Goal: Transaction & Acquisition: Purchase product/service

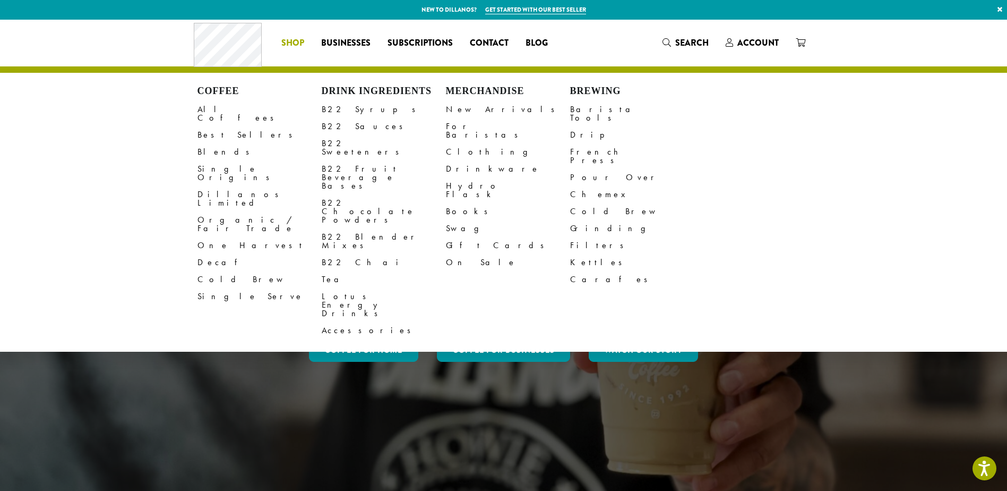
click at [297, 39] on li "Coffee All Coffees Best Sellers Blends Single Origins Dillanos Limited Organic …" at bounding box center [293, 43] width 40 height 17
click at [581, 143] on link "French Press" at bounding box center [632, 155] width 124 height 25
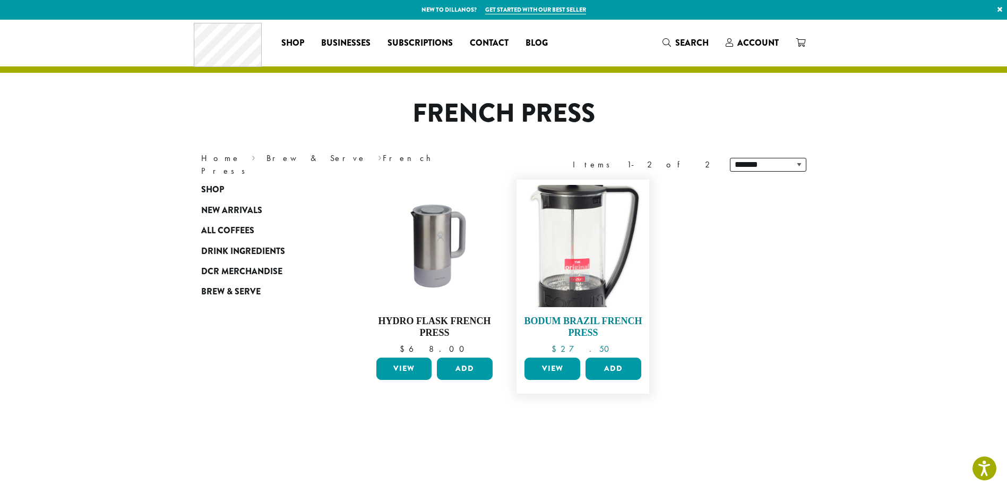
click at [599, 280] on img at bounding box center [583, 246] width 122 height 122
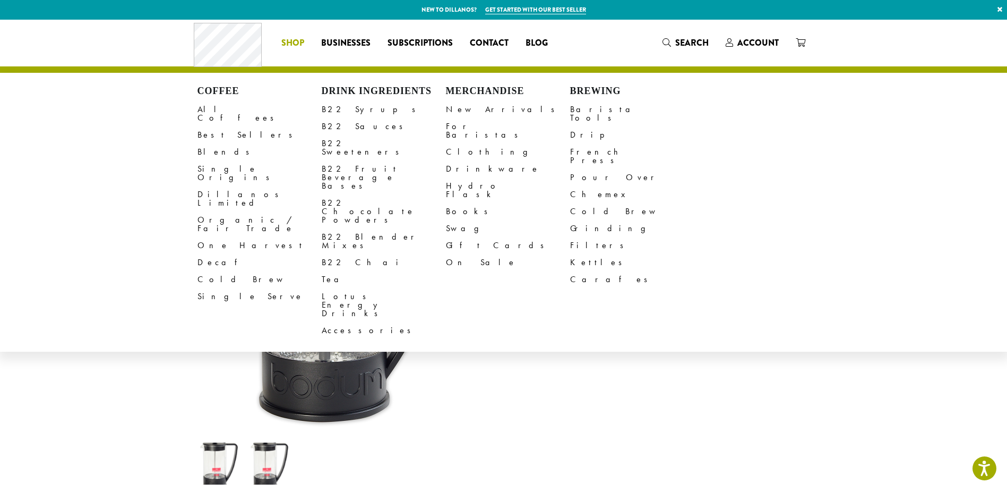
click at [298, 40] on span "Shop" at bounding box center [292, 43] width 23 height 13
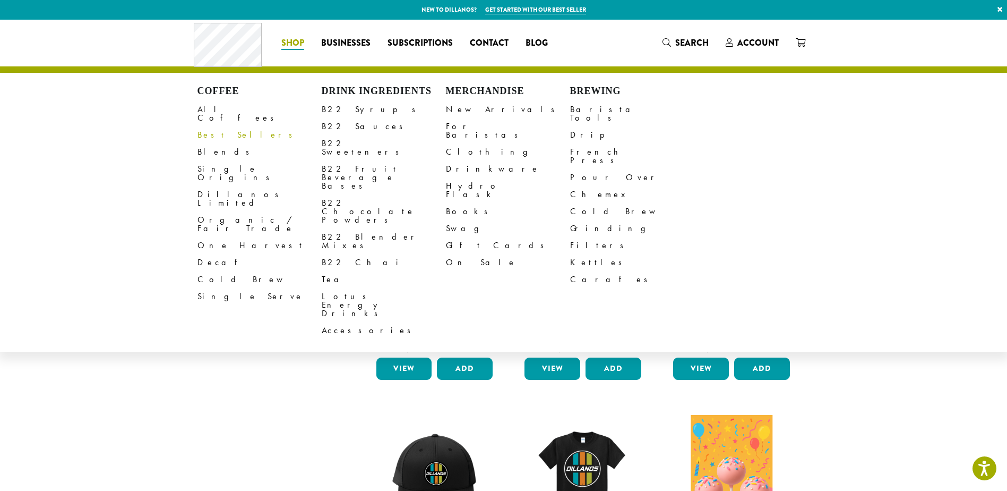
click at [226, 127] on link "Best Sellers" at bounding box center [259, 134] width 124 height 17
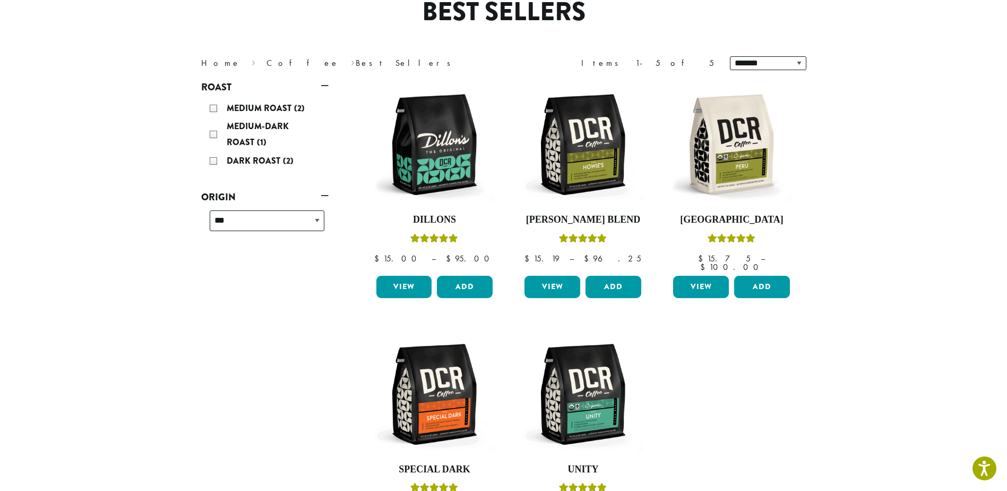
scroll to position [56, 0]
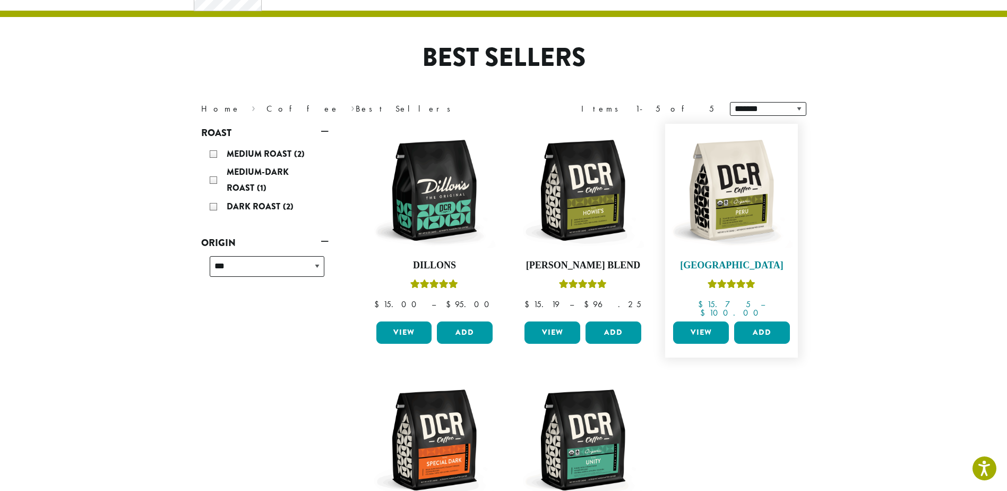
click at [730, 204] on img at bounding box center [731, 190] width 122 height 122
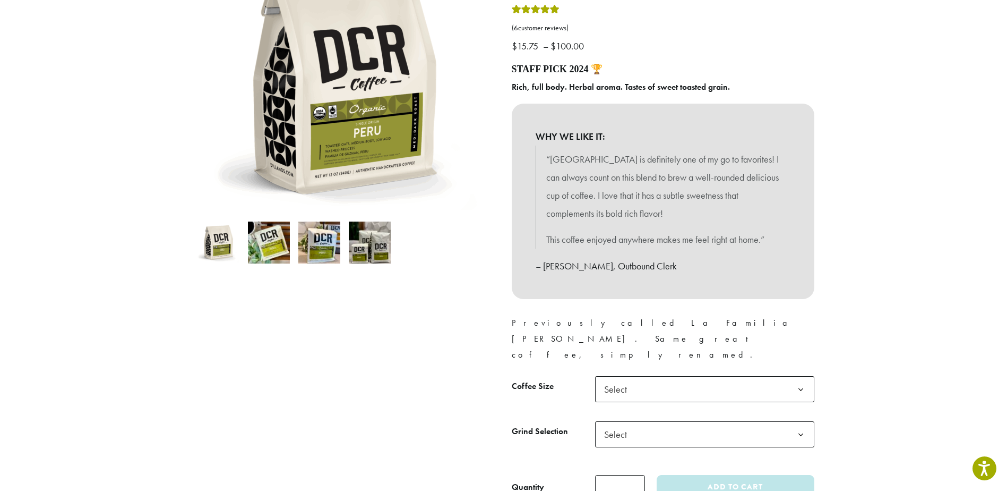
scroll to position [265, 0]
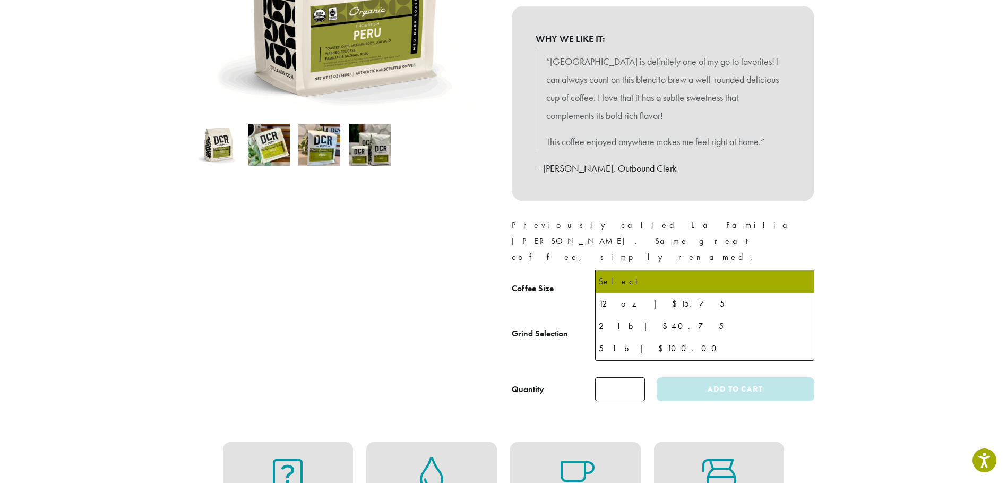
click at [621, 281] on span "Select" at bounding box center [619, 291] width 38 height 21
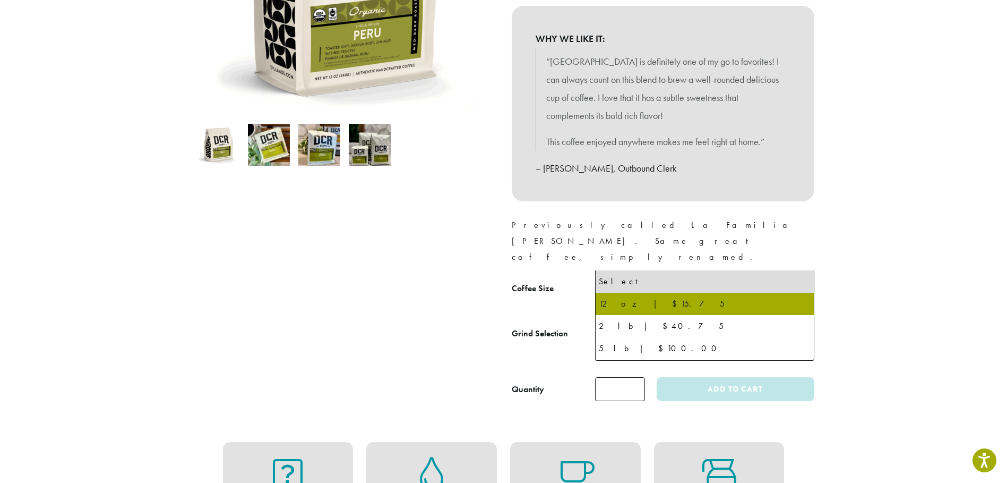
select select "*********"
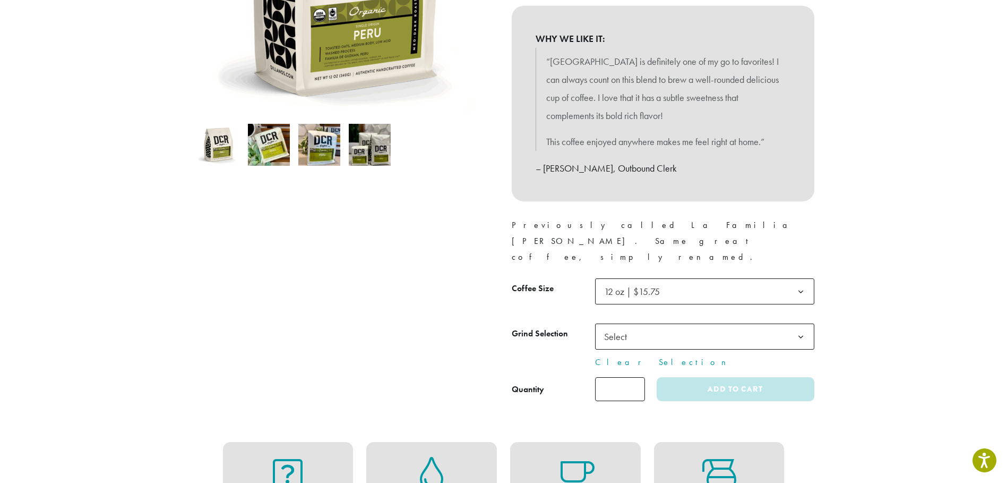
click at [648, 285] on span "12 oz | $15.75" at bounding box center [632, 291] width 56 height 12
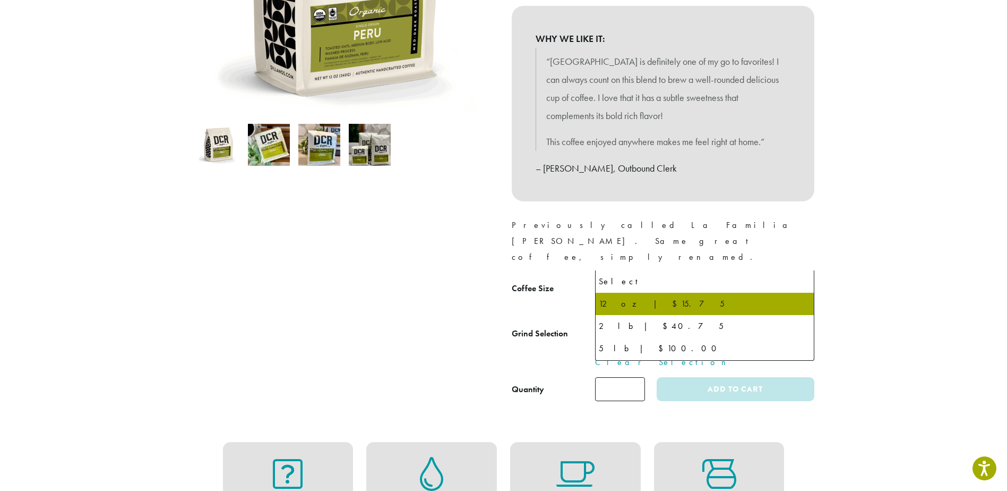
click at [445, 298] on div at bounding box center [344, 127] width 319 height 547
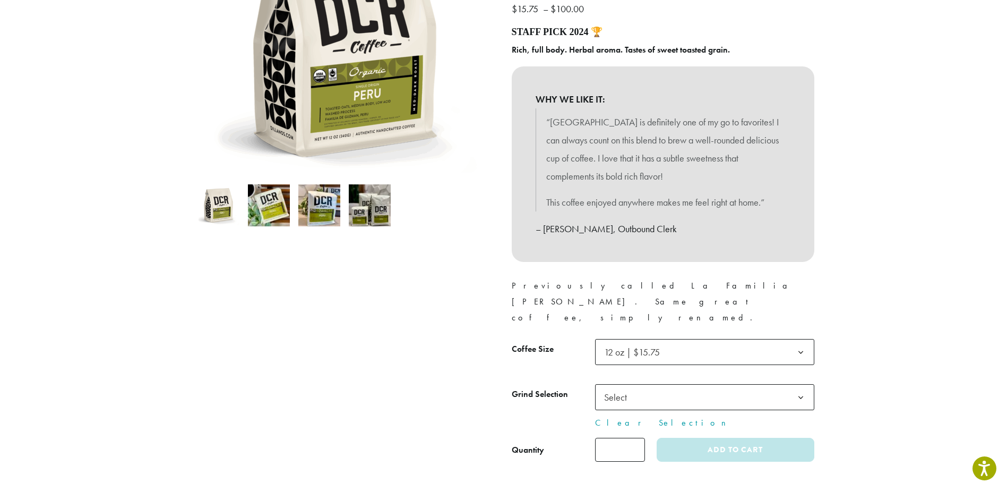
scroll to position [53, 0]
